Goal: Task Accomplishment & Management: Manage account settings

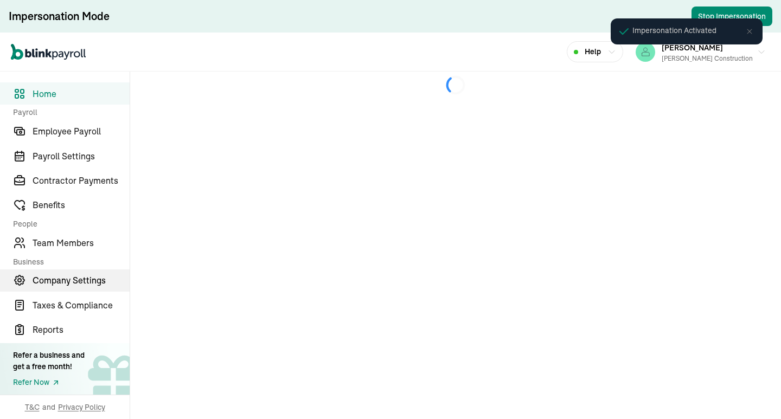
click at [63, 278] on span "Company Settings" at bounding box center [81, 280] width 97 height 13
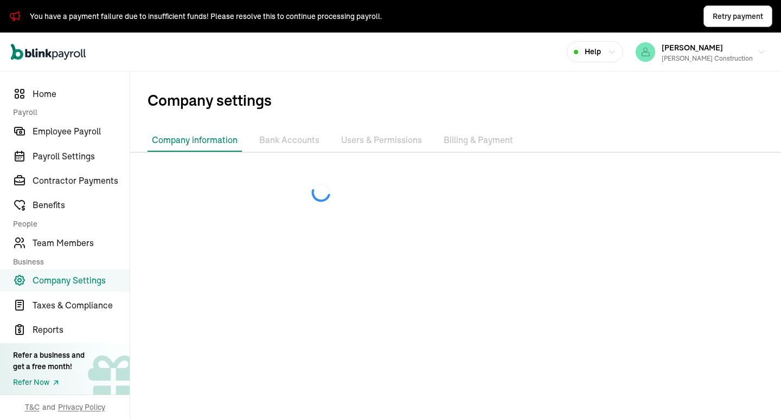
click at [459, 144] on li "Billing & Payment" at bounding box center [478, 140] width 78 height 23
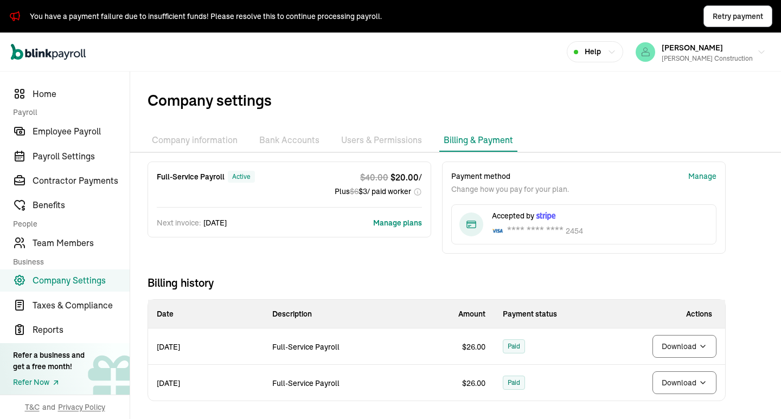
click at [293, 140] on li "Bank Accounts" at bounding box center [289, 140] width 69 height 23
